Goal: Task Accomplishment & Management: Manage account settings

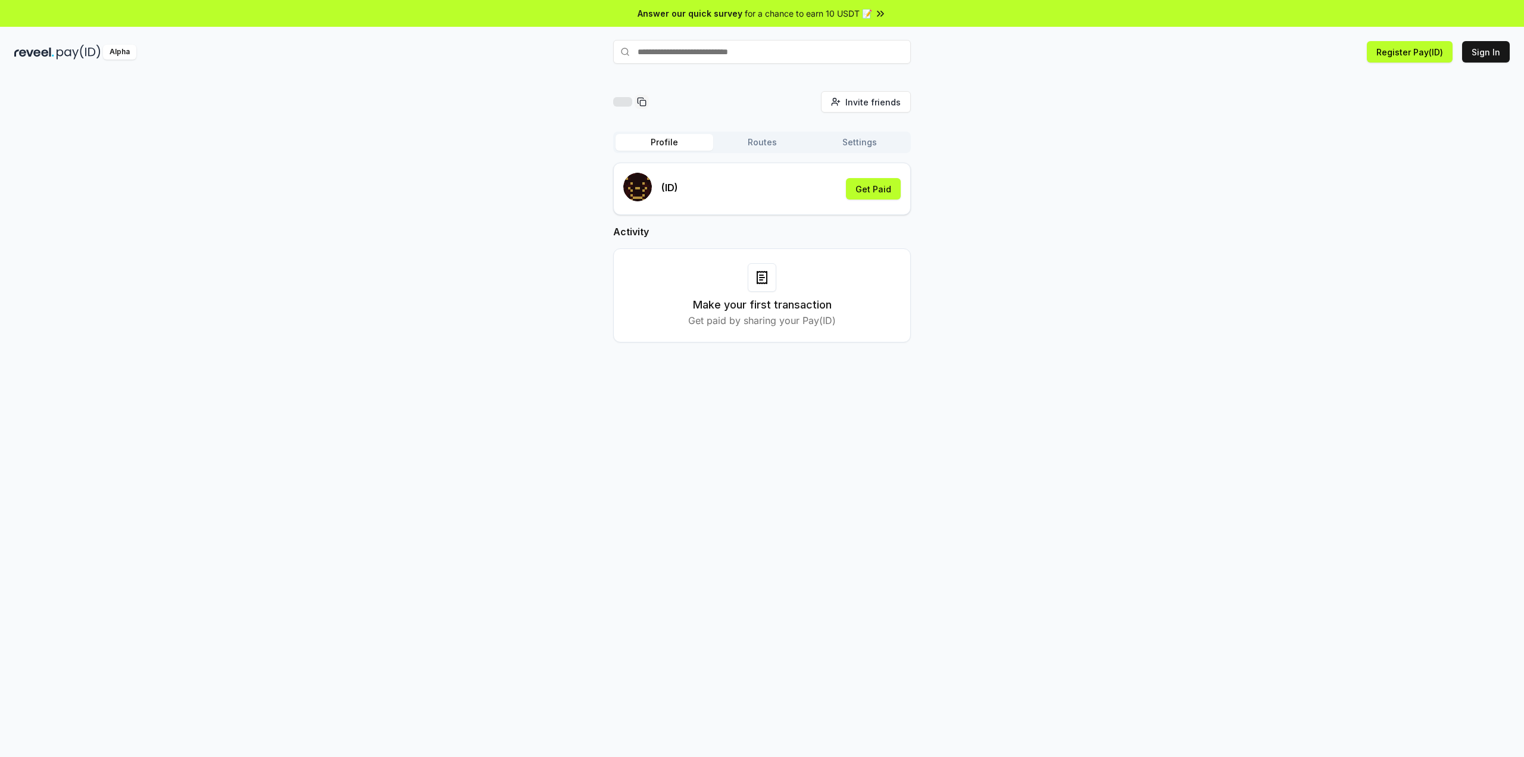
click at [763, 139] on button "Routes" at bounding box center [762, 142] width 98 height 17
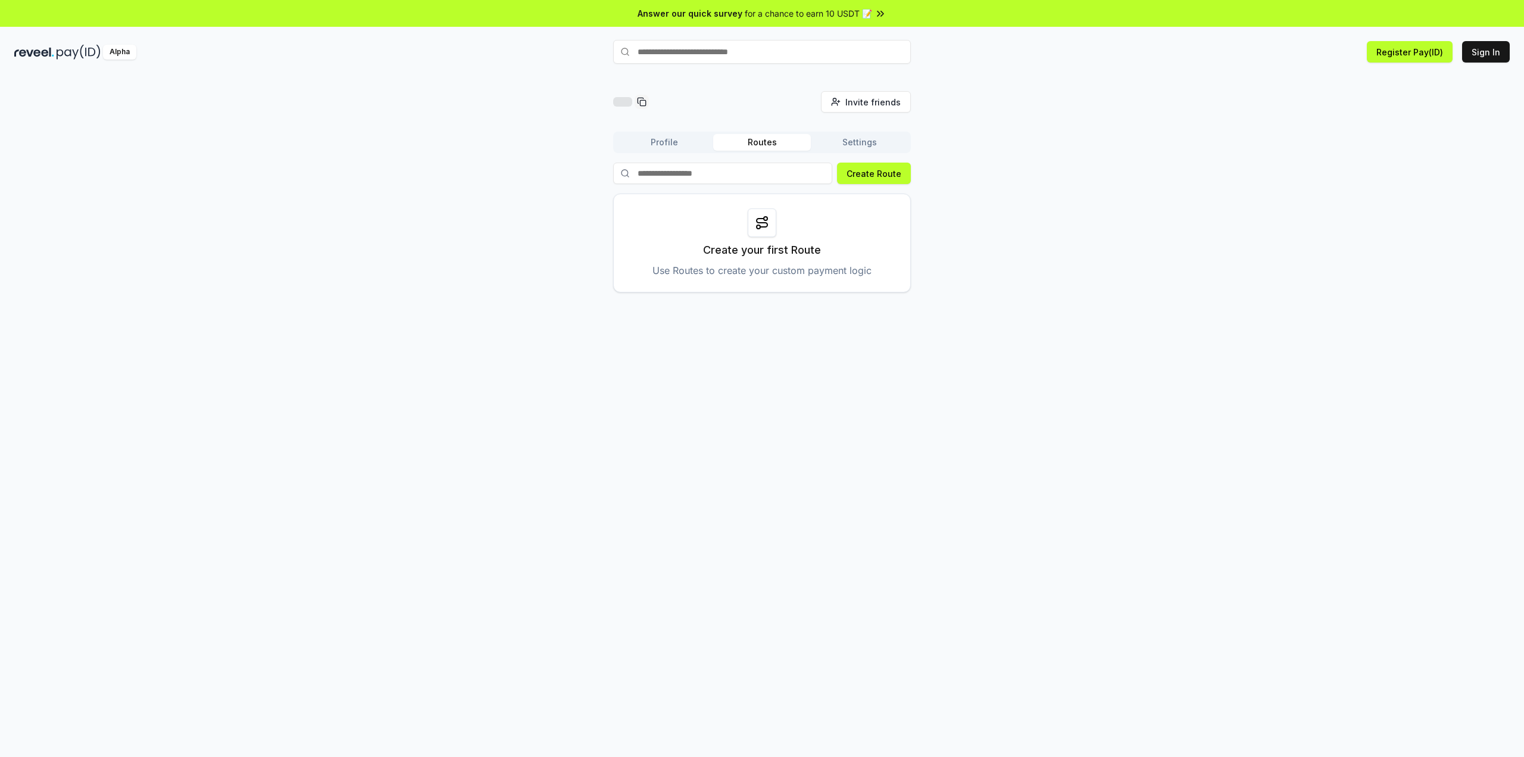
click at [868, 142] on button "Settings" at bounding box center [860, 142] width 98 height 17
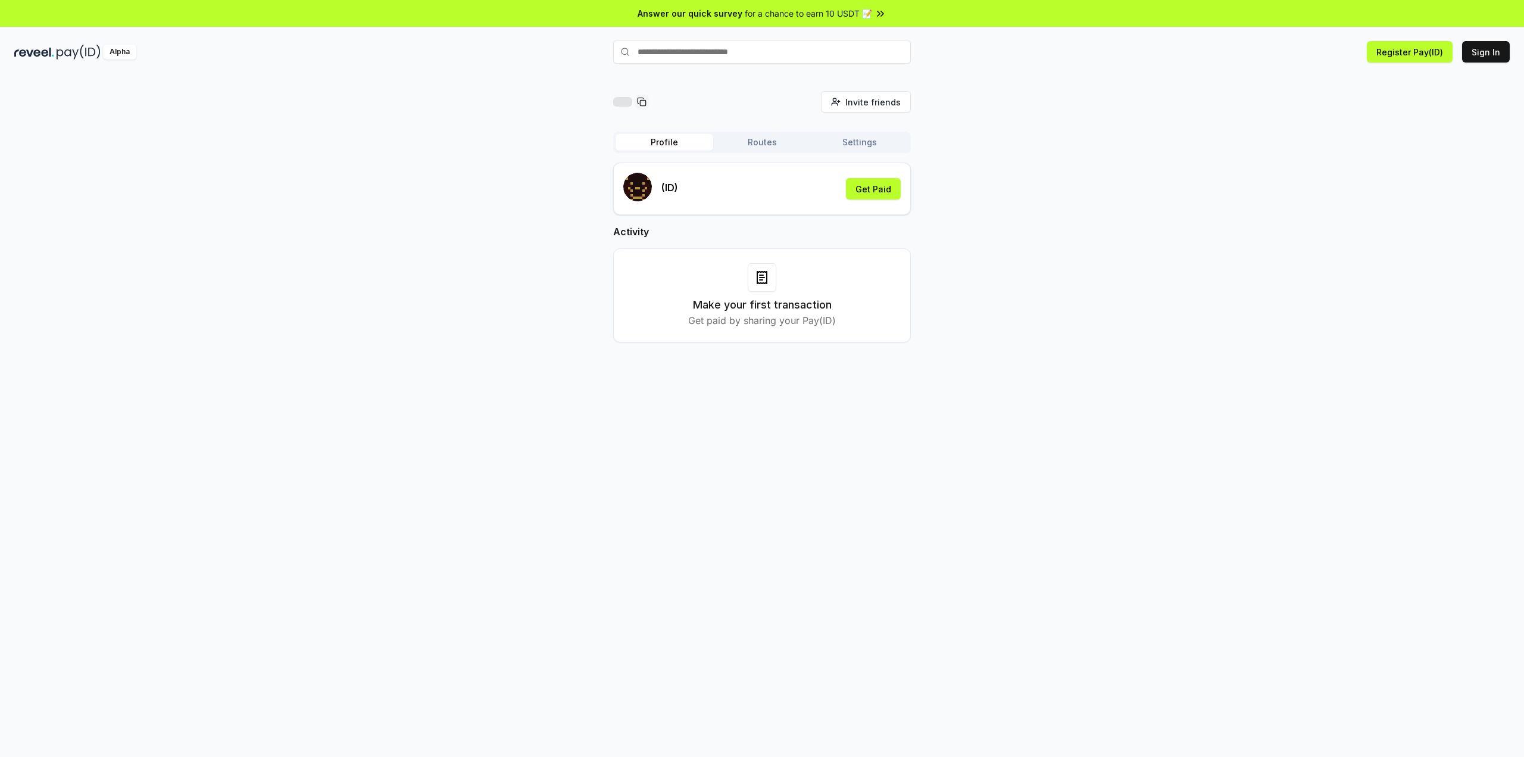
click at [655, 138] on button "Profile" at bounding box center [665, 142] width 98 height 17
click at [1493, 61] on button "Sign In" at bounding box center [1487, 51] width 48 height 21
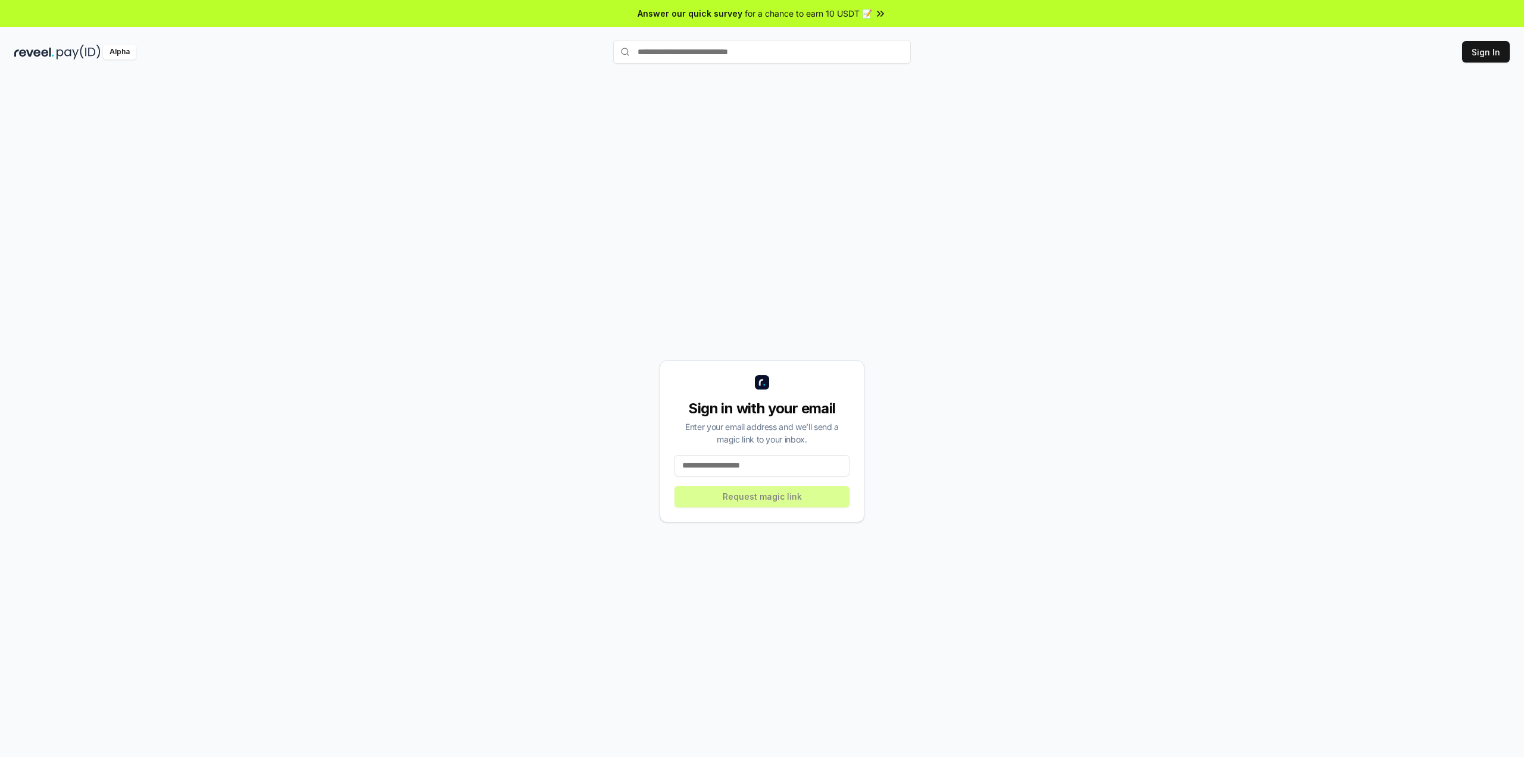
click at [743, 466] on input at bounding box center [762, 465] width 175 height 21
type input "**********"
click at [748, 493] on button "Request magic link" at bounding box center [762, 496] width 175 height 21
